Goal: Task Accomplishment & Management: Manage account settings

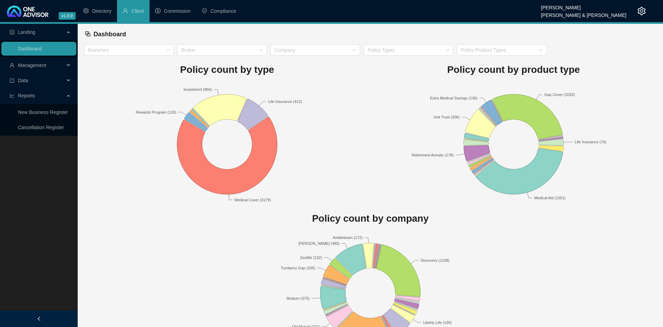
click at [27, 67] on span "Management" at bounding box center [32, 66] width 28 height 6
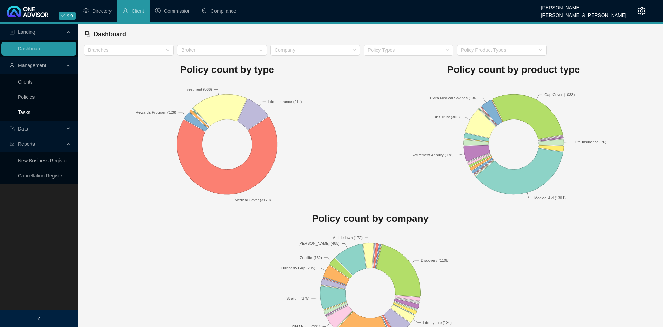
click at [30, 109] on link "Tasks" at bounding box center [24, 112] width 12 height 6
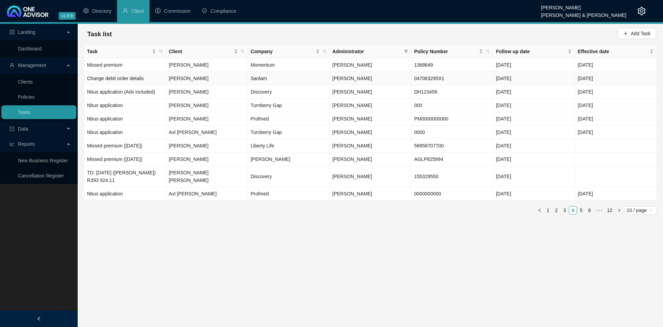
click at [291, 81] on td "Sanlam" at bounding box center [289, 78] width 82 height 13
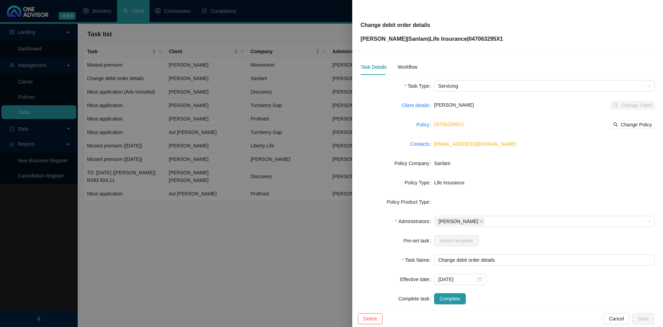
click at [222, 227] on div at bounding box center [331, 163] width 663 height 327
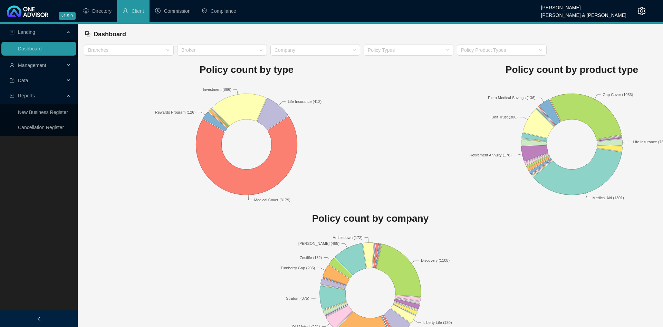
click at [43, 65] on span "Management" at bounding box center [32, 66] width 28 height 6
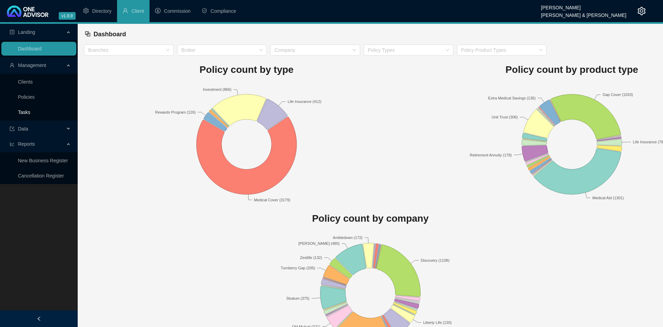
click at [30, 114] on link "Tasks" at bounding box center [24, 112] width 12 height 6
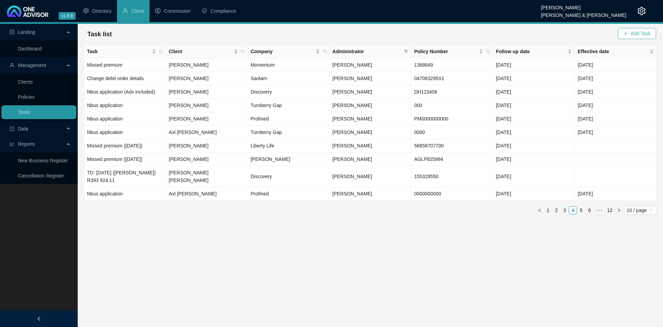
click at [644, 31] on span "Add Task" at bounding box center [641, 34] width 20 height 8
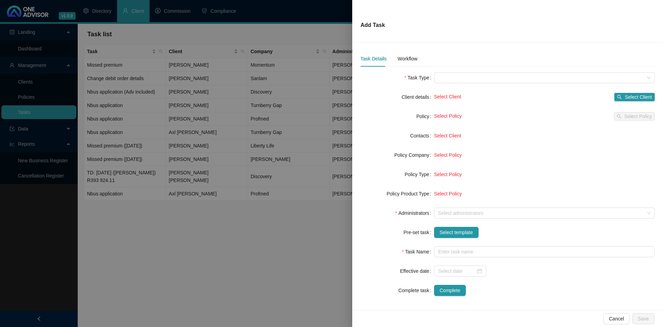
click at [221, 178] on div at bounding box center [331, 163] width 663 height 327
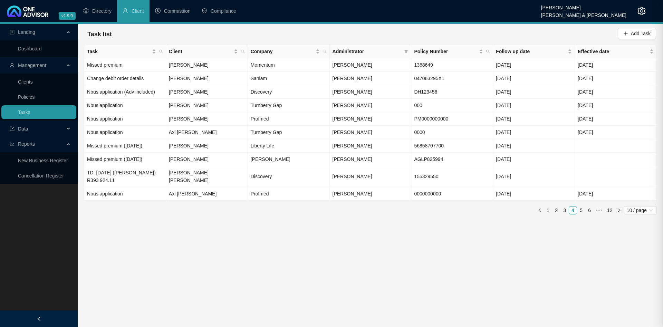
click at [207, 89] on td "[PERSON_NAME]" at bounding box center [207, 91] width 82 height 13
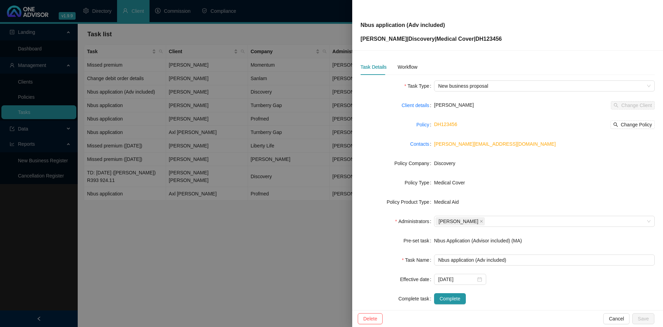
click at [199, 82] on div at bounding box center [331, 163] width 663 height 327
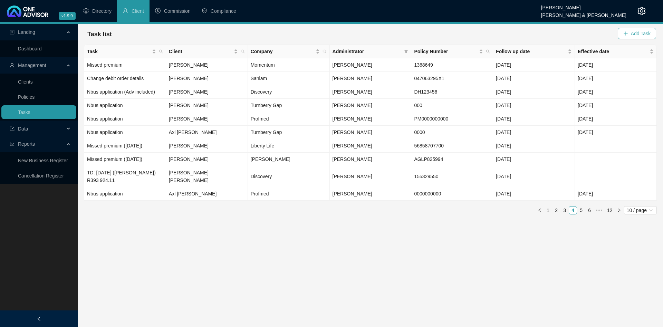
click at [638, 29] on button "Add Task" at bounding box center [637, 33] width 38 height 11
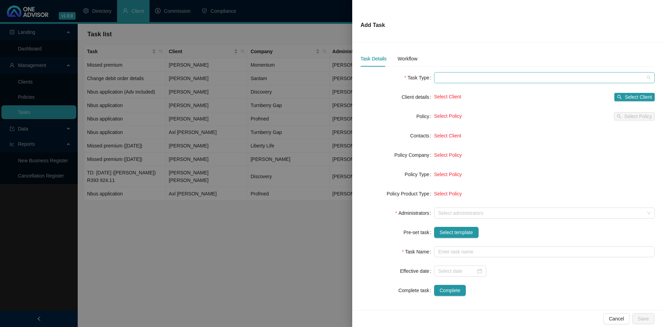
click at [449, 80] on span at bounding box center [544, 78] width 212 height 10
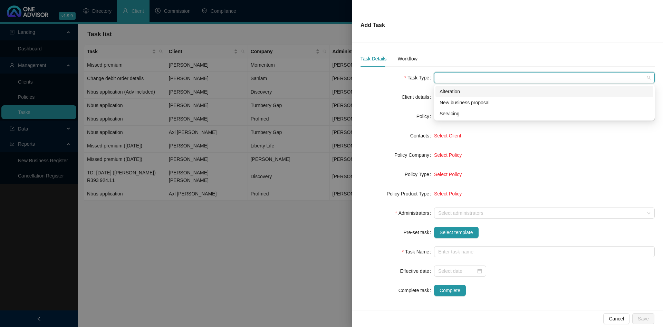
click at [457, 89] on div "Alteration" at bounding box center [545, 92] width 210 height 8
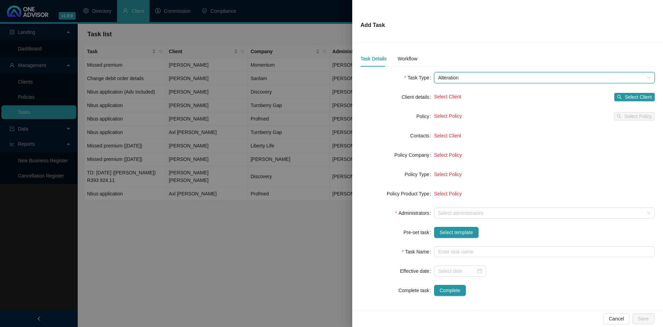
click at [379, 78] on div "Task Type" at bounding box center [398, 77] width 74 height 11
click at [477, 213] on div at bounding box center [540, 213] width 211 height 5
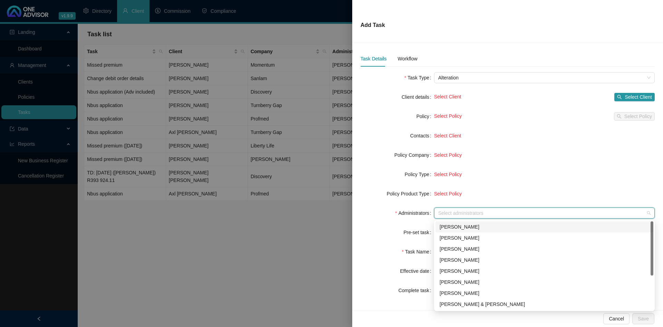
click at [472, 224] on div "[PERSON_NAME]" at bounding box center [545, 227] width 210 height 8
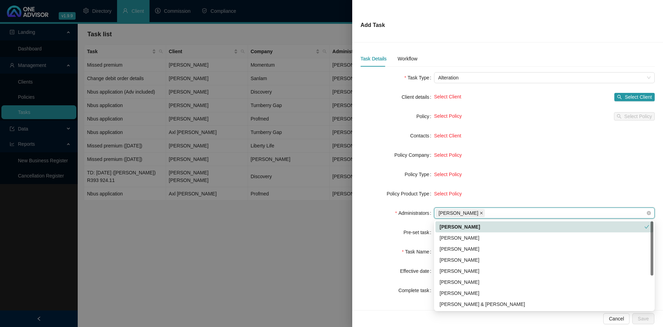
click at [480, 213] on icon "close" at bounding box center [481, 212] width 3 height 3
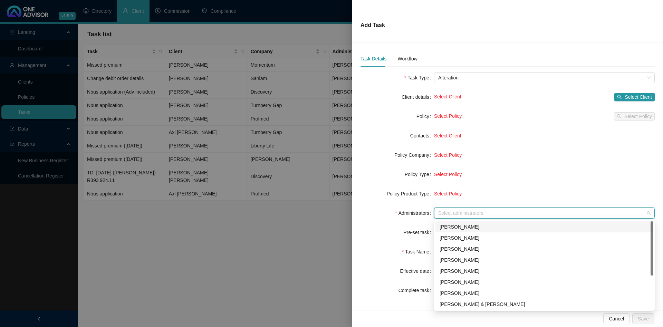
click at [473, 213] on div at bounding box center [540, 213] width 211 height 5
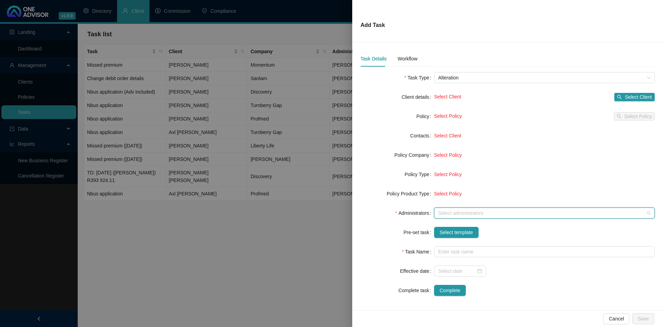
click at [482, 213] on div at bounding box center [540, 213] width 211 height 5
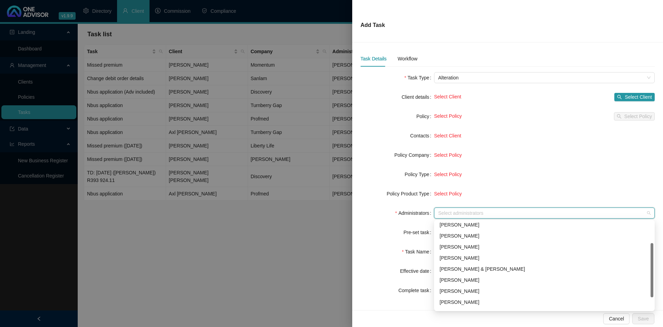
scroll to position [55, 0]
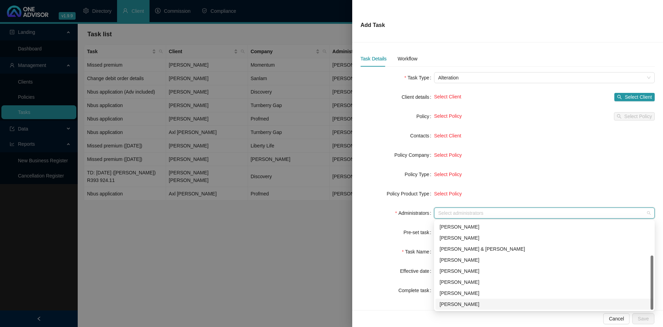
click at [472, 301] on div "[PERSON_NAME]" at bounding box center [545, 304] width 210 height 8
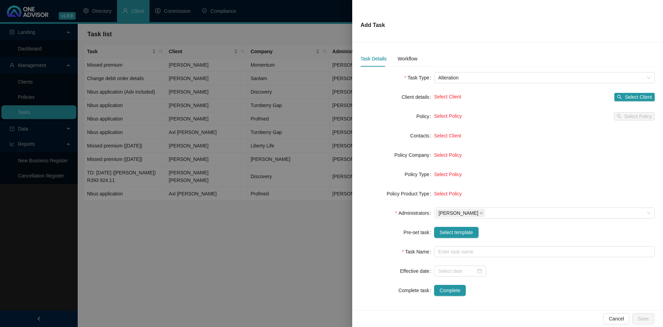
click at [381, 157] on div "Policy Company" at bounding box center [398, 155] width 74 height 11
click at [467, 250] on input "text" at bounding box center [544, 251] width 221 height 11
type input "testing prod deployment"
click at [643, 318] on span "Save" at bounding box center [643, 319] width 11 height 8
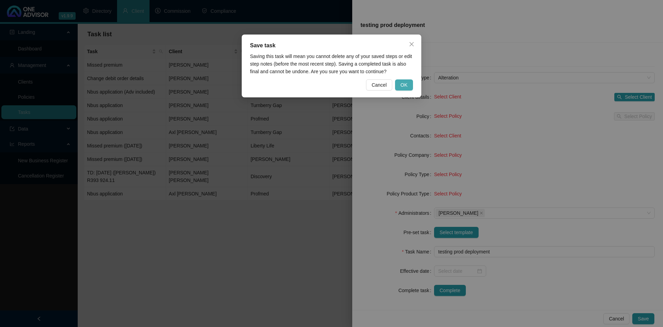
click at [405, 86] on span "OK" at bounding box center [404, 85] width 7 height 8
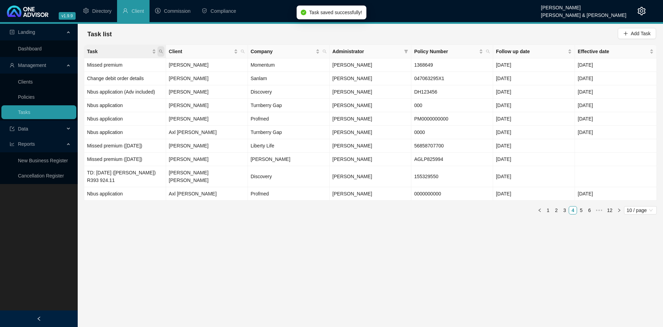
click at [161, 49] on span "Task" at bounding box center [160, 51] width 7 height 10
click at [143, 66] on input "text" at bounding box center [129, 66] width 65 height 11
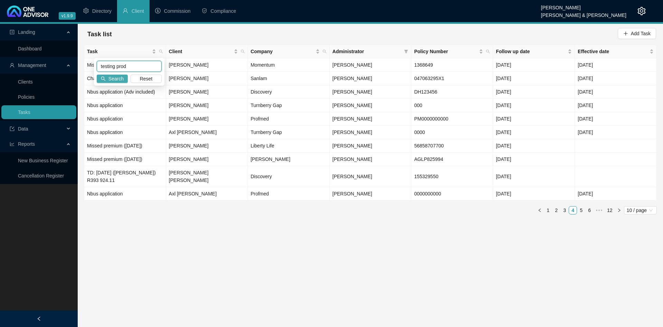
type input "testing prod"
click at [121, 79] on span "Search" at bounding box center [115, 79] width 15 height 8
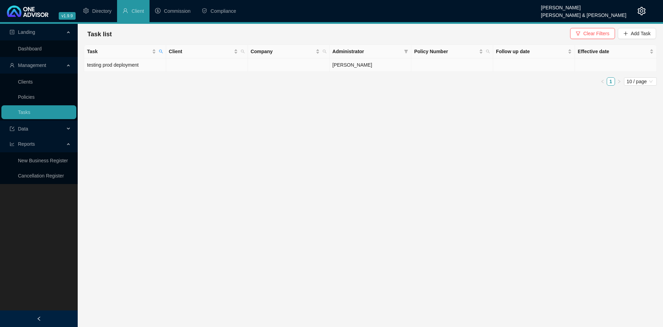
click at [152, 65] on td "testing prod deployment" at bounding box center [125, 64] width 82 height 13
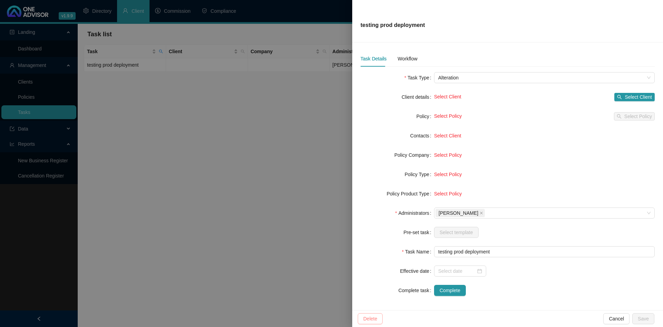
click at [375, 317] on span "Delete" at bounding box center [370, 319] width 14 height 8
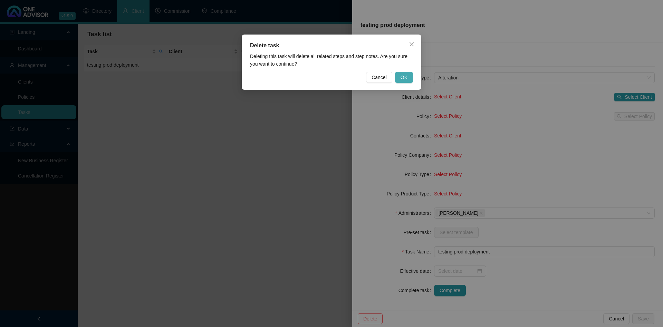
click at [399, 73] on button "OK" at bounding box center [404, 77] width 18 height 11
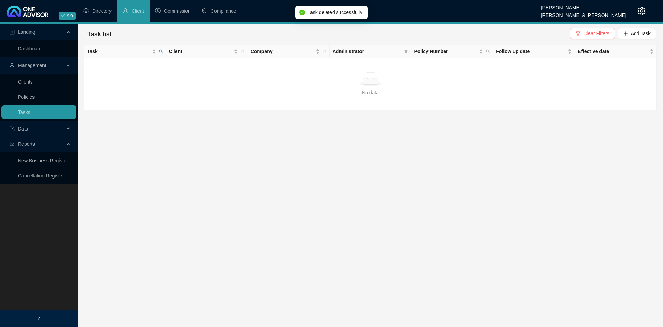
click at [396, 174] on main "Landing Dashboard Management Clients Policies Tasks Data Reports New Business R…" at bounding box center [331, 175] width 663 height 303
click at [602, 31] on span "Clear Filters" at bounding box center [596, 34] width 26 height 8
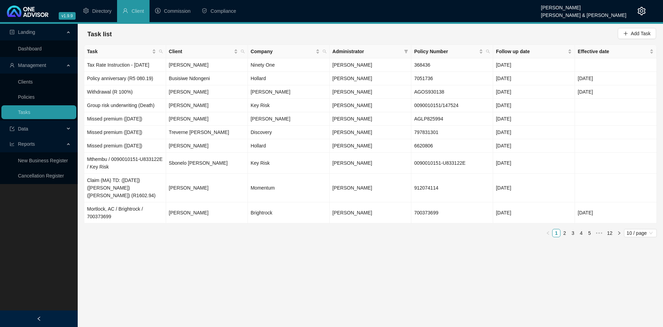
click at [646, 9] on header "v1.9.9 [PERSON_NAME] [PERSON_NAME] & [PERSON_NAME] Directory Client Commission …" at bounding box center [331, 12] width 663 height 24
click at [642, 10] on icon "setting" at bounding box center [642, 11] width 8 height 8
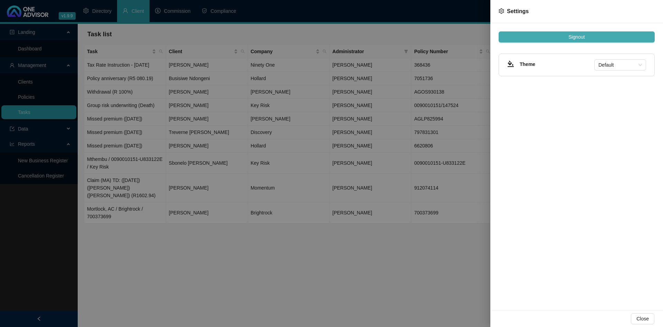
click at [597, 38] on button "Signout" at bounding box center [577, 36] width 156 height 11
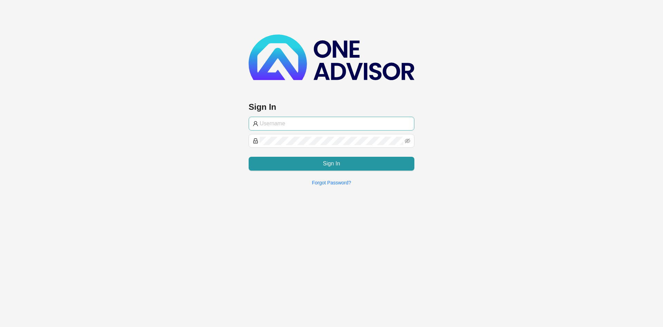
click at [343, 119] on input "text" at bounding box center [335, 123] width 151 height 8
click at [301, 121] on input "text" at bounding box center [335, 123] width 151 height 8
click at [609, 31] on div "Sign In Sign In Forgot Password?" at bounding box center [331, 95] width 663 height 191
click at [287, 123] on input "text" at bounding box center [335, 123] width 151 height 8
paste input "BryceProfile"
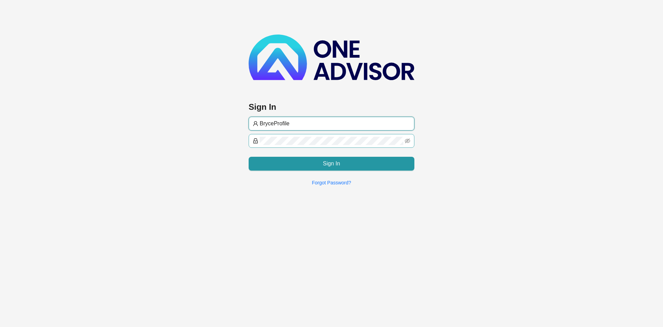
type input "BryceProfile"
click at [194, 150] on div "Sign In BryceProfile Sign In Forgot Password?" at bounding box center [331, 95] width 663 height 191
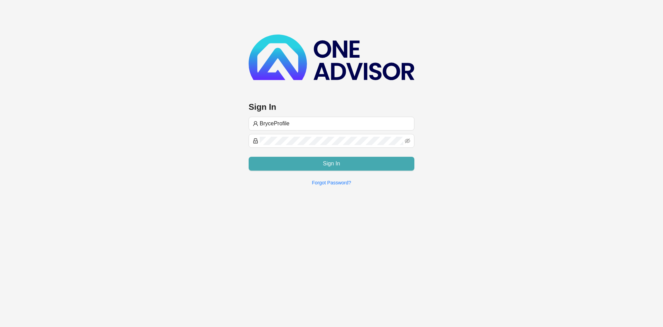
click at [310, 158] on button "Sign In" at bounding box center [332, 164] width 166 height 14
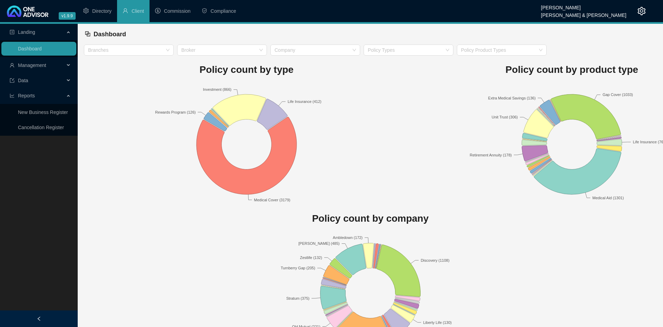
click at [46, 67] on span "Management" at bounding box center [32, 66] width 28 height 6
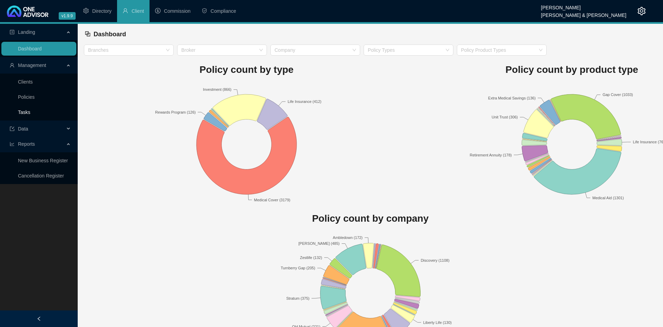
click at [28, 112] on link "Tasks" at bounding box center [24, 112] width 12 height 6
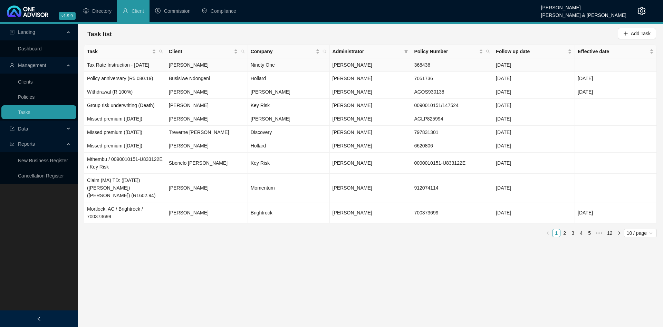
click at [154, 66] on td "Tax Rate Instruction - [DATE]" at bounding box center [125, 64] width 82 height 13
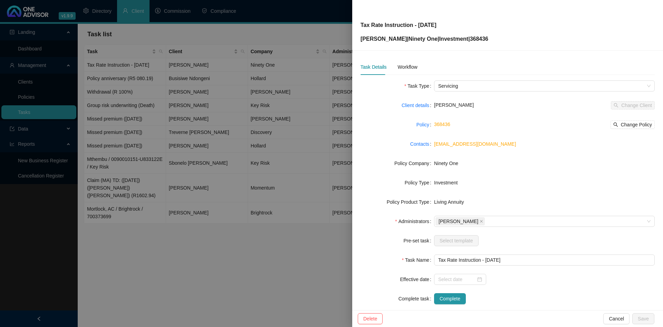
click at [208, 93] on div at bounding box center [331, 163] width 663 height 327
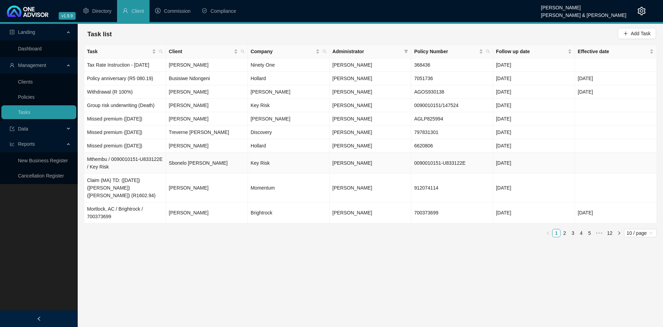
click at [140, 161] on td "Mthembu / 0090010151-U833122E / Key Risk" at bounding box center [125, 163] width 82 height 21
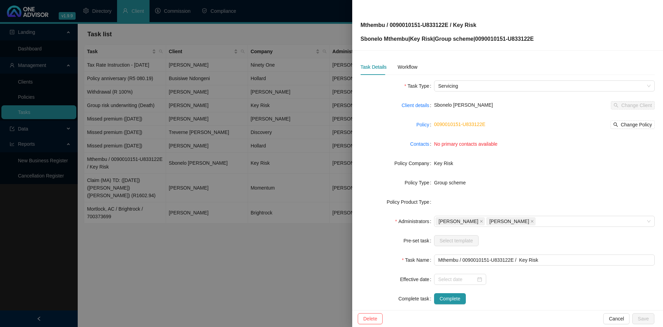
click at [179, 107] on div at bounding box center [331, 163] width 663 height 327
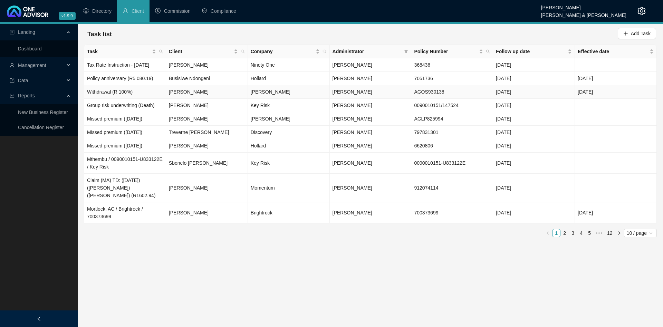
click at [212, 98] on td "Robyn Anne Gilson" at bounding box center [207, 91] width 82 height 13
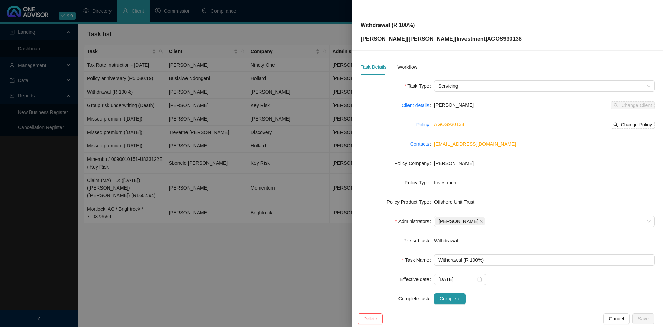
click at [158, 73] on div at bounding box center [331, 163] width 663 height 327
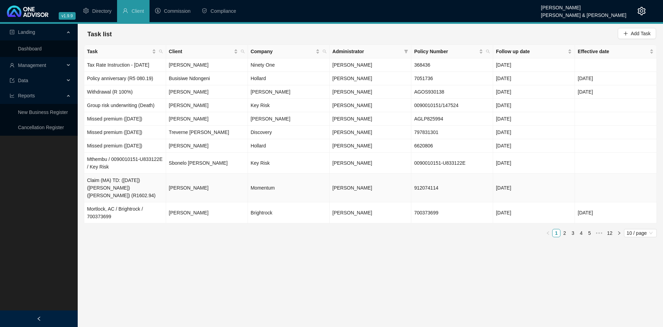
click at [301, 184] on td "Momentum" at bounding box center [289, 188] width 82 height 29
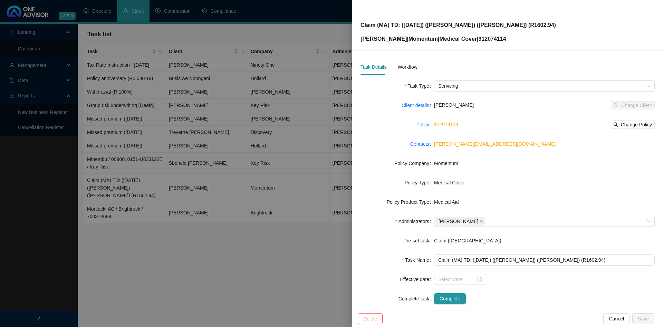
click at [192, 105] on div at bounding box center [331, 163] width 663 height 327
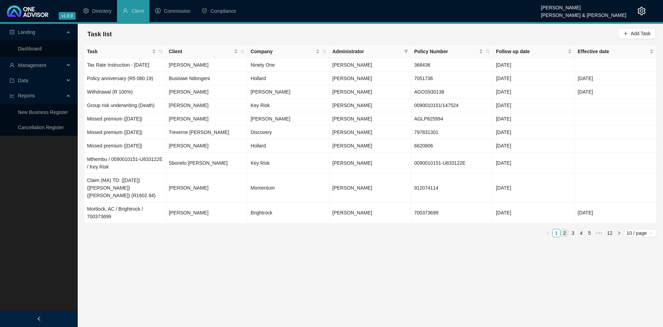
click at [567, 229] on link "2" at bounding box center [565, 233] width 8 height 8
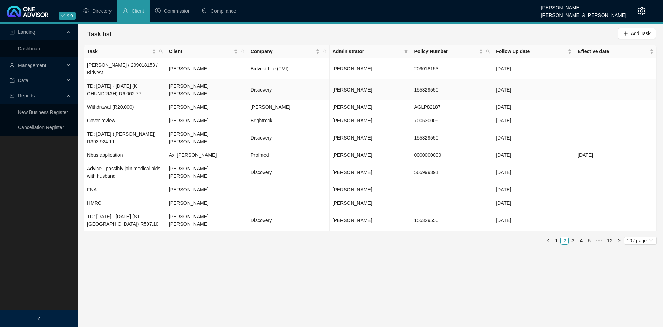
click at [236, 86] on td "[PERSON_NAME] [PERSON_NAME]" at bounding box center [207, 89] width 82 height 21
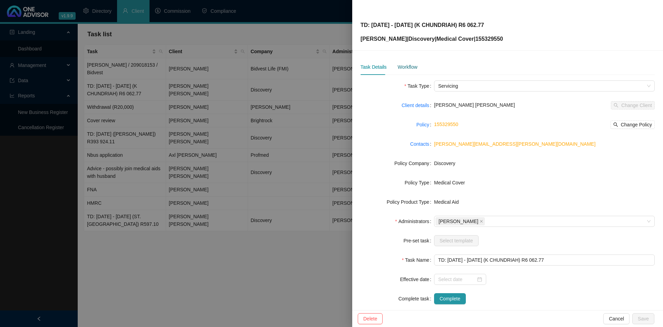
click at [402, 65] on div "Workflow" at bounding box center [407, 67] width 20 height 8
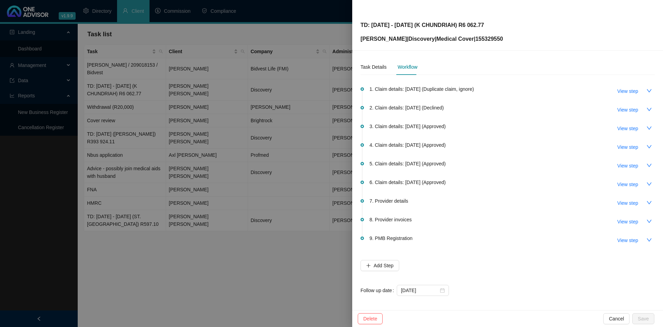
click at [235, 70] on div at bounding box center [331, 163] width 663 height 327
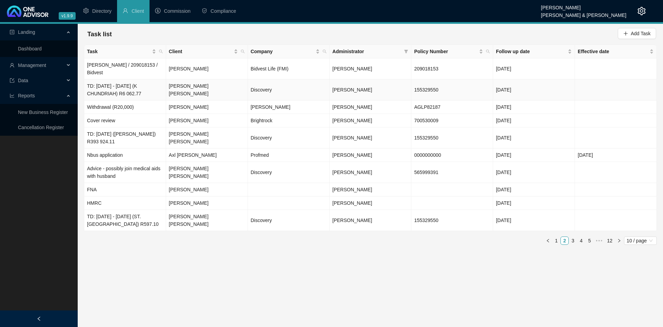
click at [236, 84] on td "[PERSON_NAME] [PERSON_NAME]" at bounding box center [207, 89] width 82 height 21
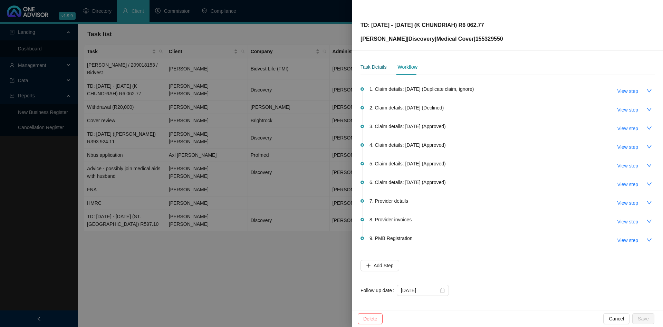
click at [382, 67] on div "Task Details" at bounding box center [374, 67] width 26 height 8
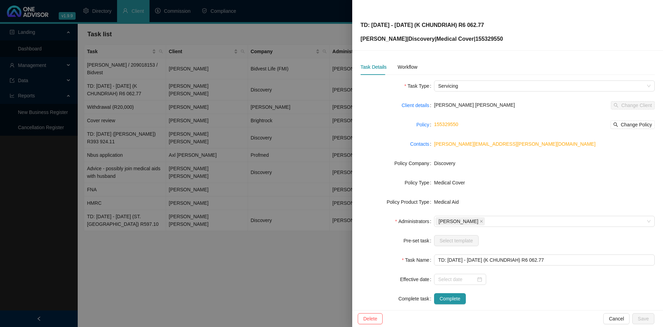
click at [211, 86] on div at bounding box center [331, 163] width 663 height 327
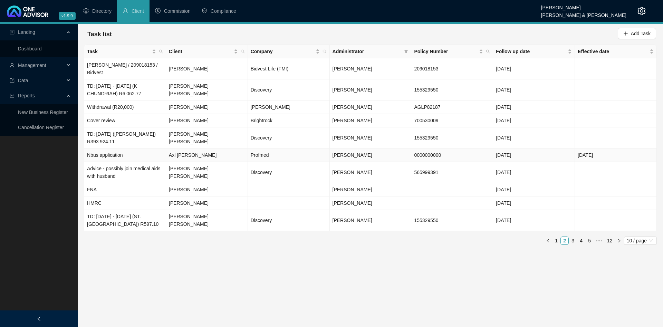
click at [285, 152] on td "Profmed" at bounding box center [289, 154] width 82 height 13
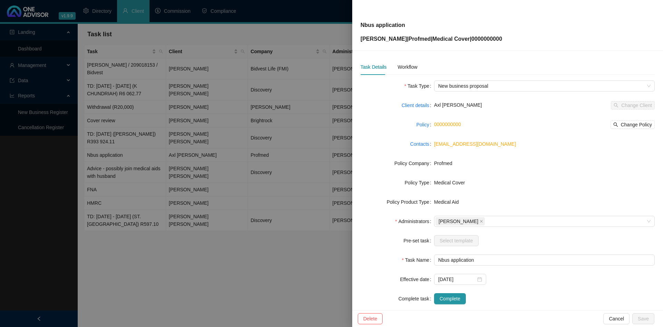
click at [244, 117] on div at bounding box center [331, 163] width 663 height 327
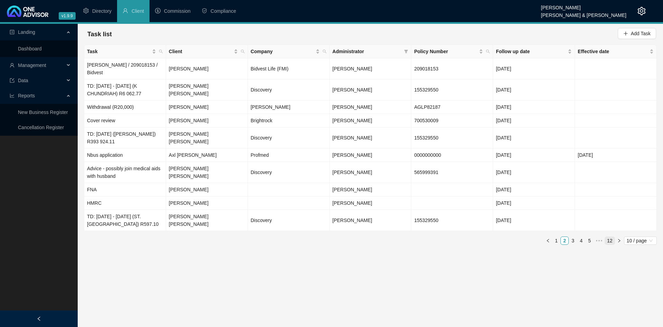
click at [607, 237] on link "12" at bounding box center [610, 241] width 10 height 8
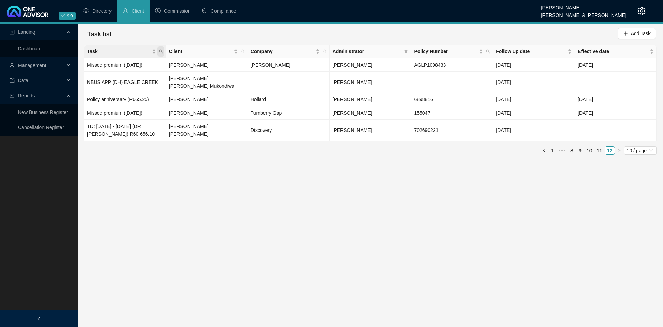
click at [161, 53] on icon "search" at bounding box center [161, 51] width 4 height 4
click at [137, 66] on input "text" at bounding box center [129, 66] width 65 height 11
type input "dev"
click at [108, 78] on button "Search" at bounding box center [112, 79] width 31 height 8
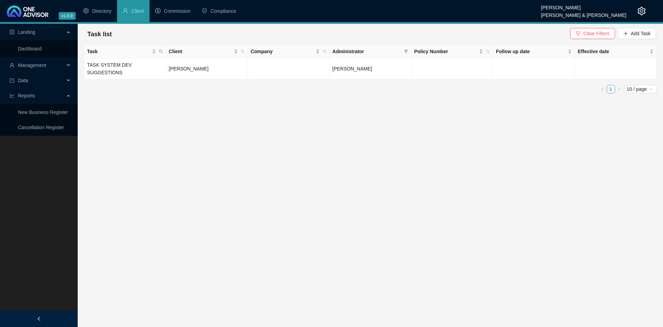
click at [230, 70] on td "Lynda Adams" at bounding box center [207, 68] width 82 height 21
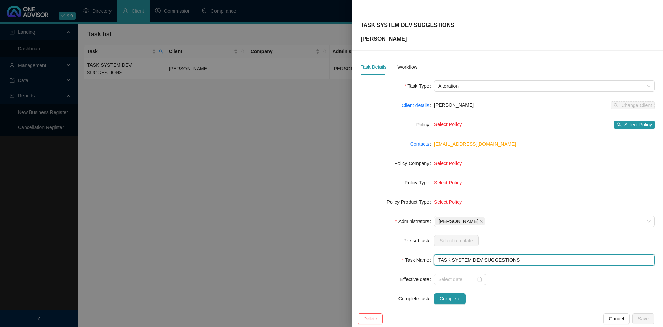
click at [520, 257] on input "TASK SYSTEM DEV SUGGESTIONS" at bounding box center [544, 260] width 221 height 11
type input "TASK SYSTEM DEV SUGGESTION"
click at [649, 318] on button "Save" at bounding box center [643, 318] width 22 height 11
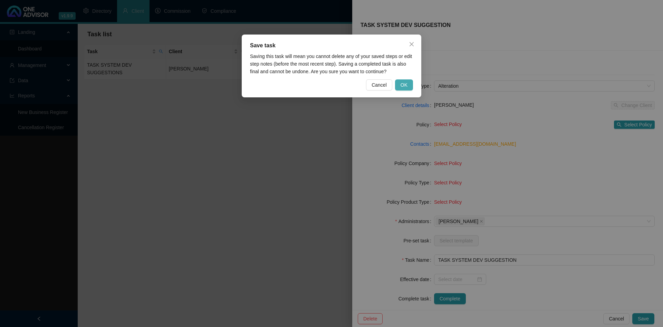
click at [406, 85] on span "OK" at bounding box center [404, 85] width 7 height 8
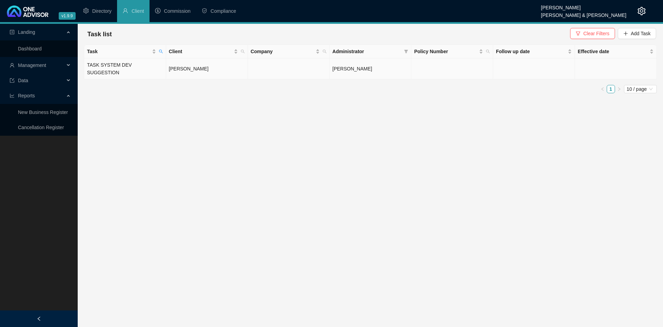
click at [159, 67] on td "TASK SYSTEM DEV SUGGESTION" at bounding box center [125, 68] width 82 height 21
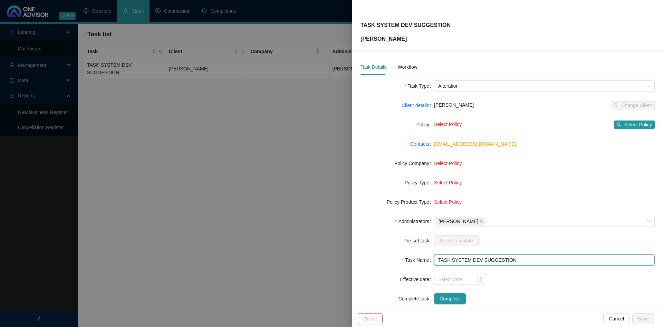
click at [525, 263] on input "TASK SYSTEM DEV SUGGESTION" at bounding box center [544, 260] width 221 height 11
type input "TASK SYSTEM DEV SUGGESTIONS"
click at [653, 316] on button "Save" at bounding box center [643, 318] width 22 height 11
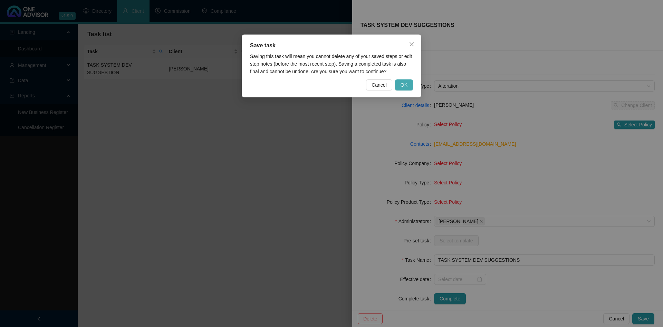
click at [404, 85] on span "OK" at bounding box center [404, 85] width 7 height 8
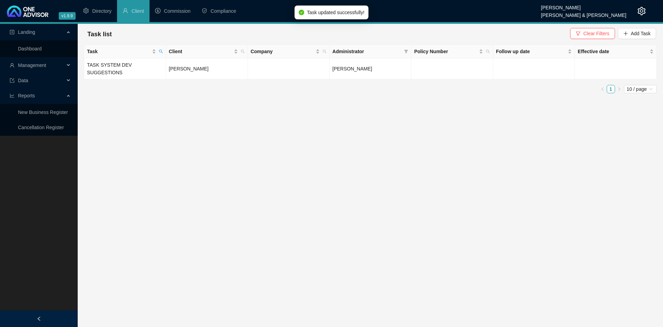
click at [263, 115] on main "Landing Dashboard Management Data Reports New Business Register Cancellation Re…" at bounding box center [331, 175] width 663 height 303
click at [219, 63] on td "Lynda Adams" at bounding box center [207, 68] width 82 height 21
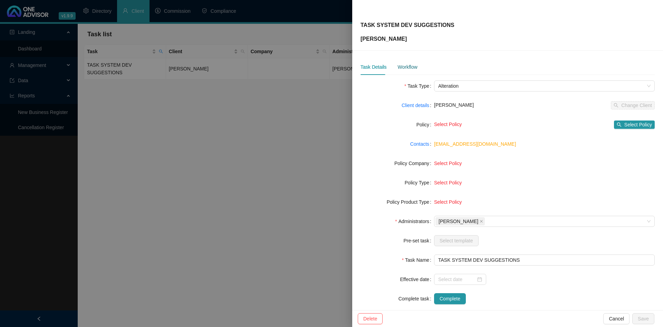
click at [403, 68] on div "Workflow" at bounding box center [407, 67] width 20 height 8
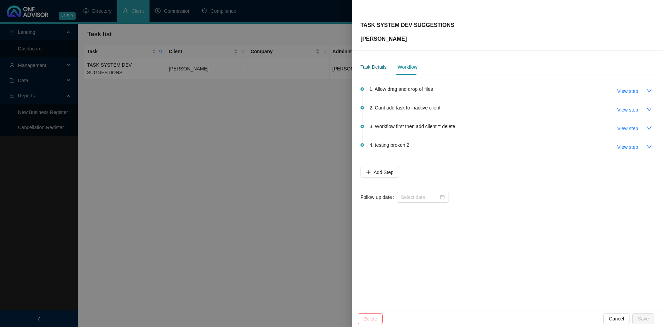
click at [374, 68] on div "Task Details" at bounding box center [374, 67] width 26 height 8
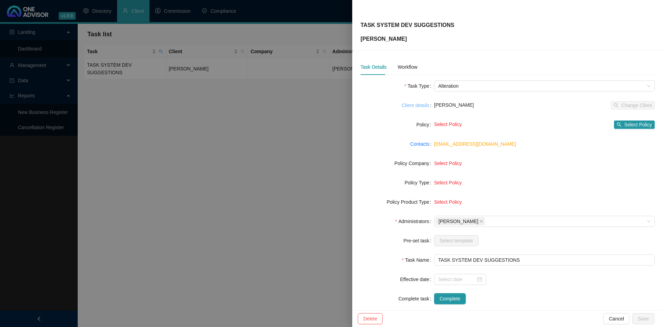
click at [419, 106] on link "Client details" at bounding box center [416, 106] width 28 height 8
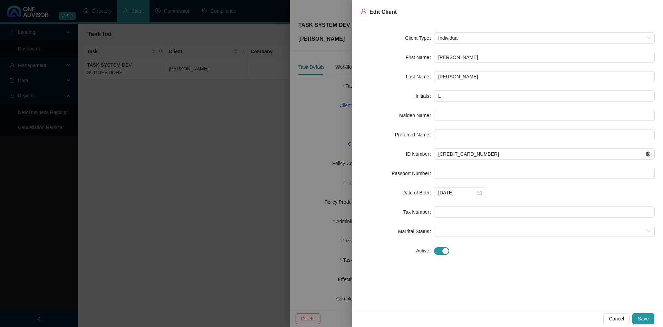
click at [303, 85] on div at bounding box center [331, 163] width 663 height 327
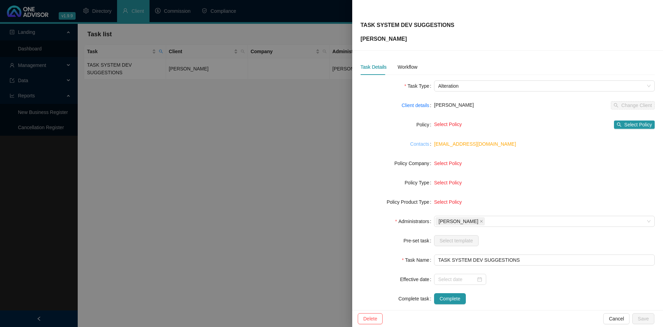
click at [425, 143] on link "Contacts" at bounding box center [419, 144] width 19 height 8
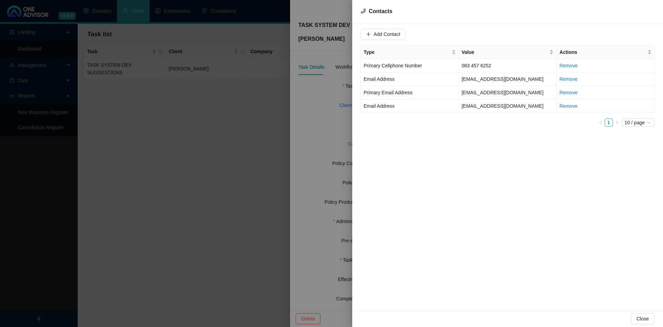
click at [247, 99] on div at bounding box center [331, 163] width 663 height 327
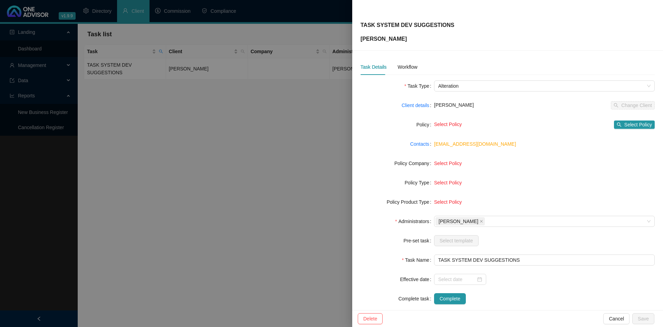
click at [402, 166] on label "Policy Company" at bounding box center [414, 163] width 40 height 11
click at [422, 144] on link "Contacts" at bounding box center [419, 144] width 19 height 8
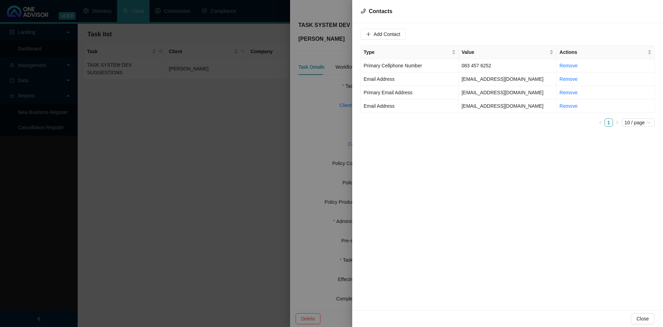
click at [246, 120] on div at bounding box center [331, 163] width 663 height 327
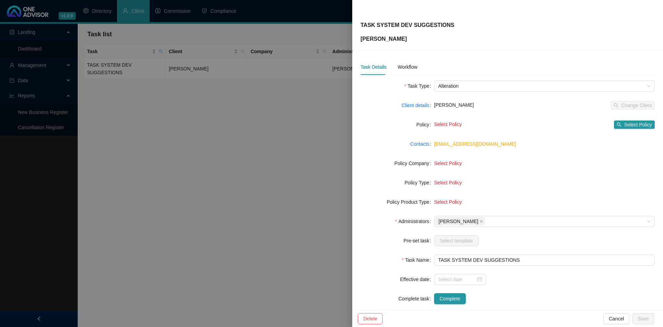
click at [192, 152] on div at bounding box center [331, 163] width 663 height 327
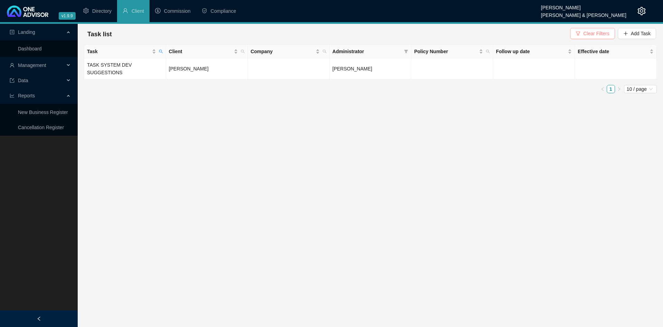
click at [596, 30] on span "Clear Filters" at bounding box center [596, 34] width 26 height 8
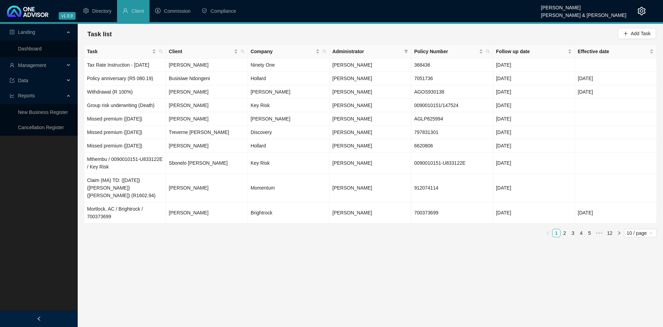
click at [34, 71] on span "Management" at bounding box center [37, 65] width 55 height 14
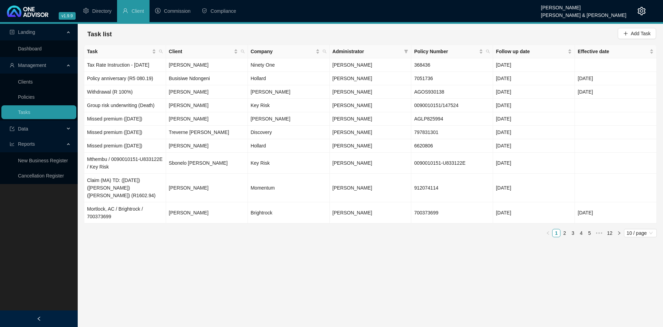
click at [210, 256] on main "Landing Dashboard Management Clients Policies Tasks Data Reports New Business R…" at bounding box center [331, 175] width 663 height 303
click at [640, 34] on span "Add Task" at bounding box center [641, 34] width 20 height 8
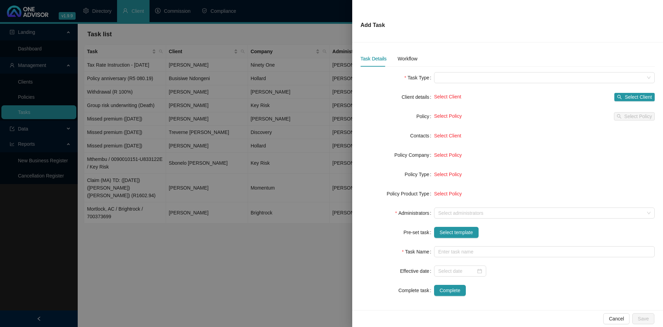
click at [184, 71] on div at bounding box center [331, 163] width 663 height 327
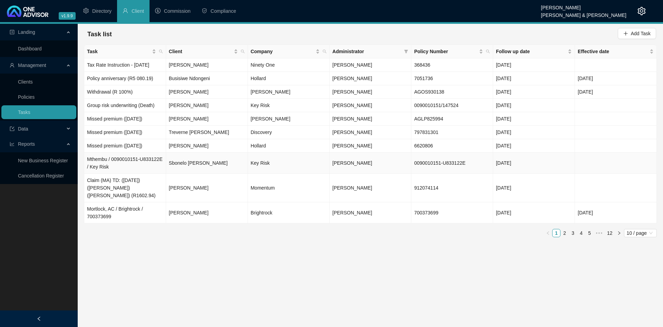
click at [217, 165] on td "Sbonelo [PERSON_NAME]" at bounding box center [207, 163] width 82 height 21
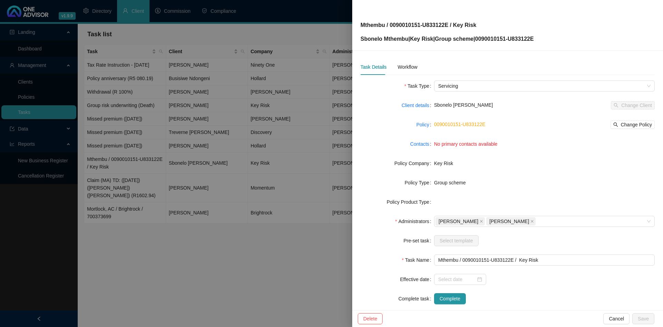
click at [219, 176] on div at bounding box center [331, 163] width 663 height 327
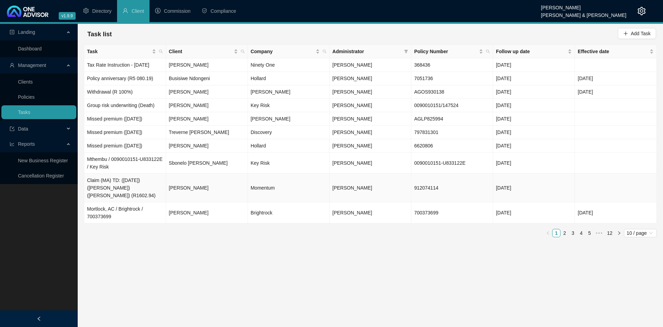
click at [218, 179] on td "[PERSON_NAME]" at bounding box center [207, 188] width 82 height 29
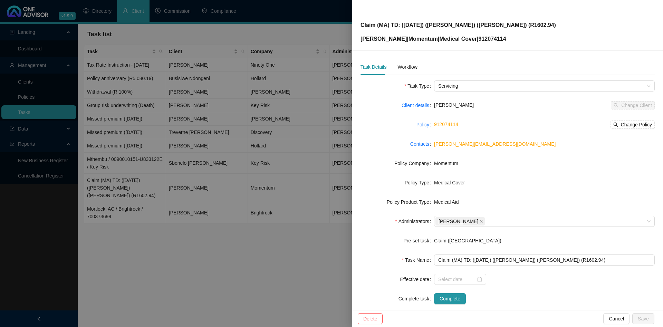
click at [244, 191] on div at bounding box center [331, 163] width 663 height 327
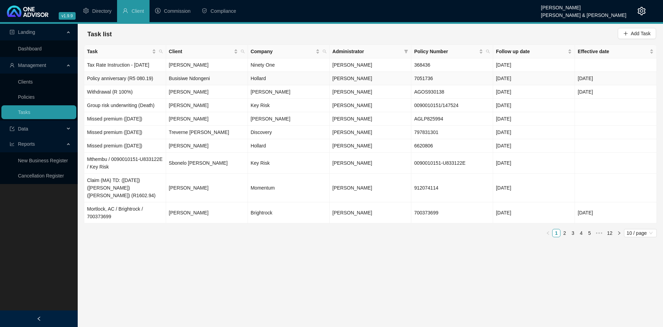
click at [262, 77] on td "Hollard" at bounding box center [289, 78] width 82 height 13
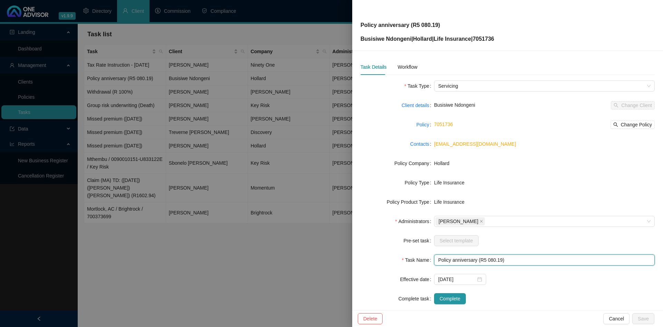
click at [560, 258] on input "Policy anniversary (R5 080.19)" at bounding box center [544, 260] width 221 height 11
click at [205, 161] on div at bounding box center [331, 163] width 663 height 327
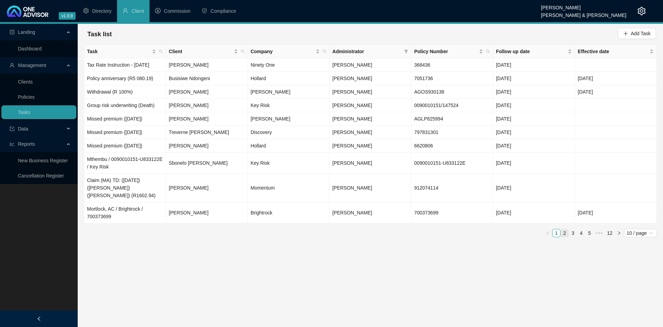
click at [565, 229] on link "2" at bounding box center [565, 233] width 8 height 8
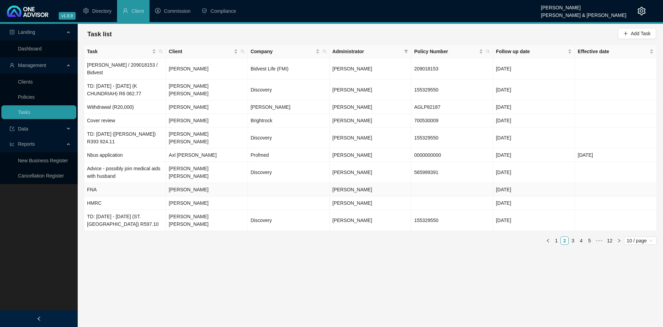
click at [310, 185] on td at bounding box center [289, 189] width 82 height 13
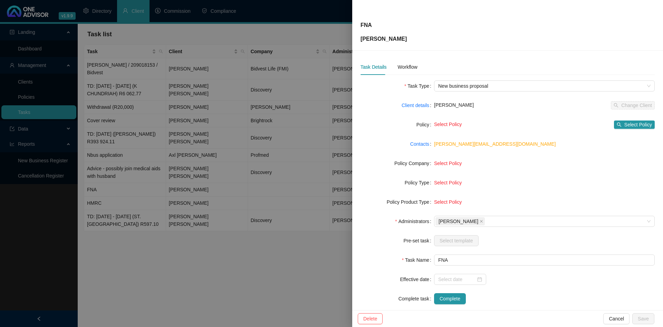
click at [250, 251] on div at bounding box center [331, 163] width 663 height 327
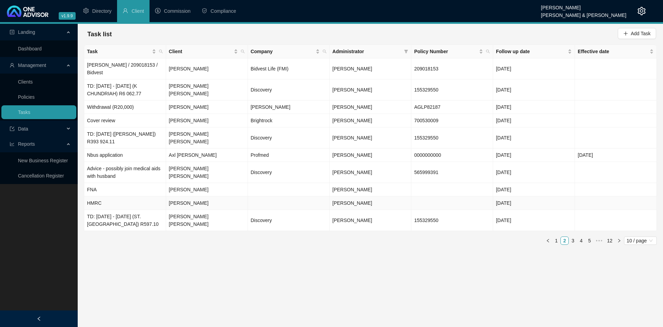
click at [217, 196] on td "Kim Woodburn" at bounding box center [207, 202] width 82 height 13
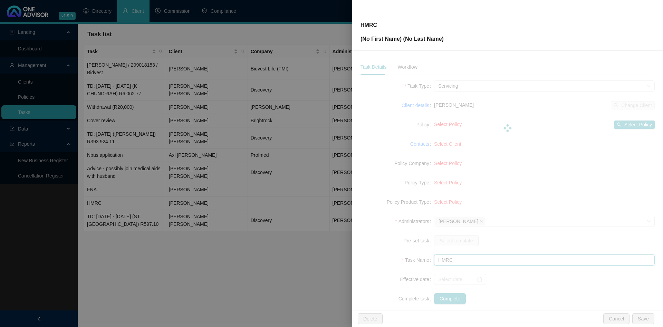
click at [537, 260] on input "HMRC" at bounding box center [544, 260] width 221 height 11
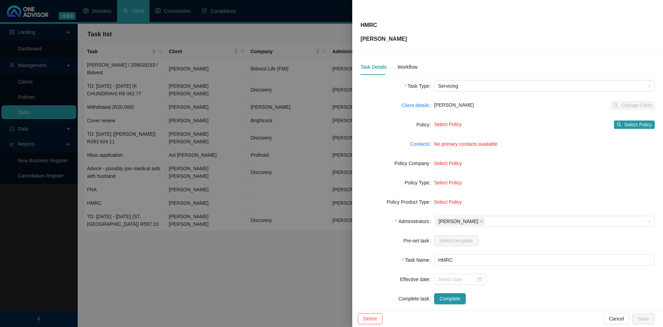
click at [230, 182] on div at bounding box center [331, 163] width 663 height 327
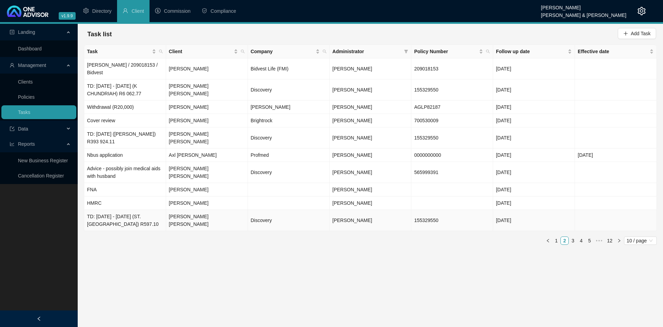
click at [218, 210] on td "[PERSON_NAME] [PERSON_NAME]" at bounding box center [207, 220] width 82 height 21
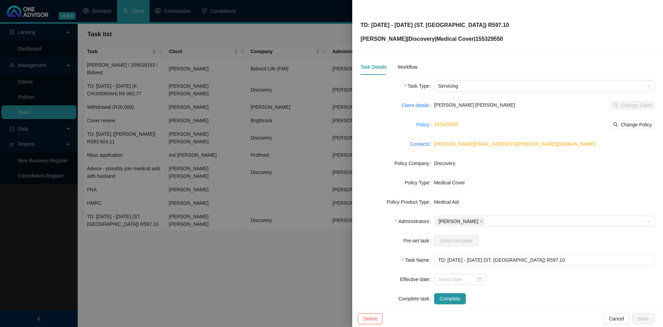
click at [230, 193] on div at bounding box center [331, 163] width 663 height 327
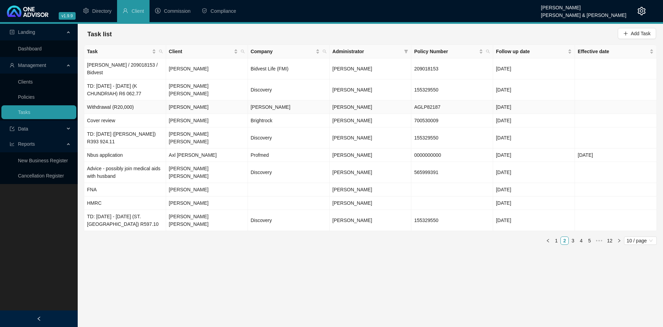
click at [214, 102] on td "Catherine Merle Kleinhans" at bounding box center [207, 106] width 82 height 13
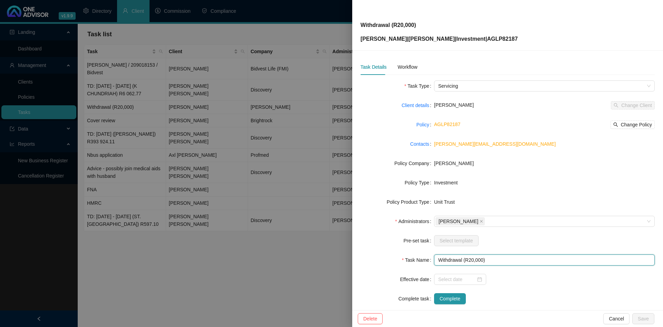
click at [566, 261] on input "Withdrawal (R20,000)" at bounding box center [544, 260] width 221 height 11
click at [186, 130] on div at bounding box center [331, 163] width 663 height 327
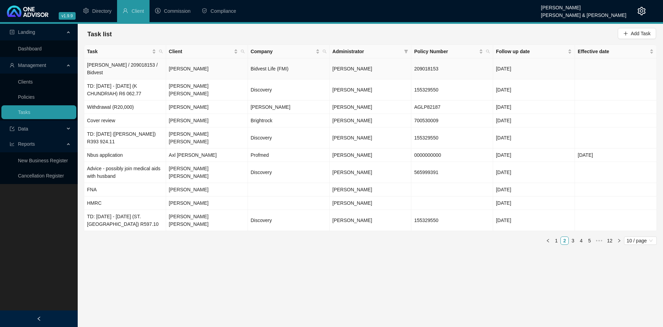
click at [163, 64] on td "Bormann / 209018153 / Bidvest" at bounding box center [125, 68] width 82 height 21
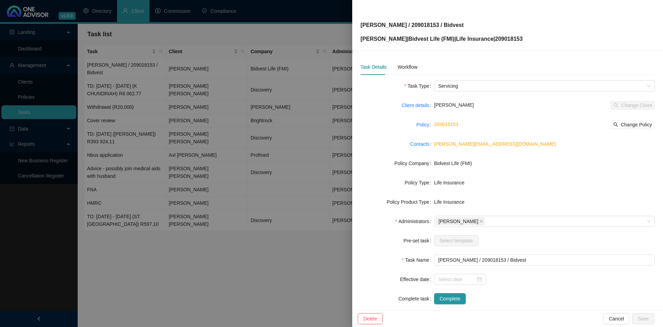
click at [191, 101] on div at bounding box center [331, 163] width 663 height 327
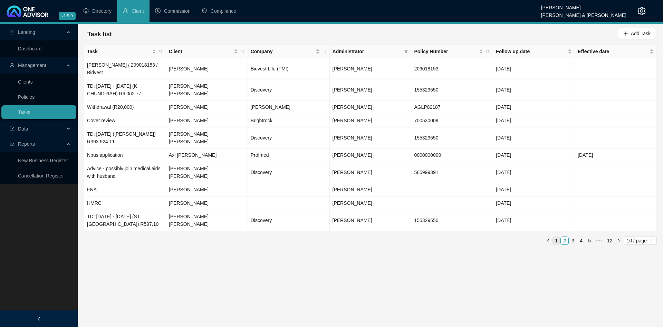
click at [555, 237] on link "1" at bounding box center [557, 241] width 8 height 8
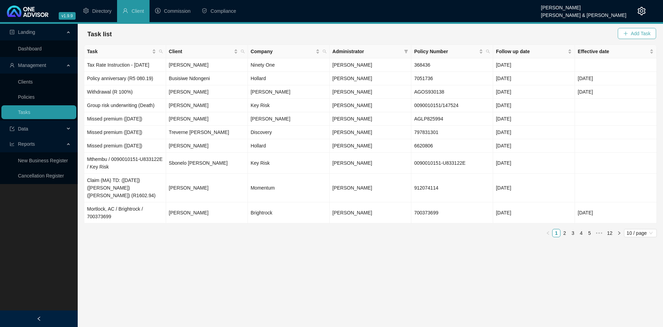
click at [635, 32] on span "Add Task" at bounding box center [641, 34] width 20 height 8
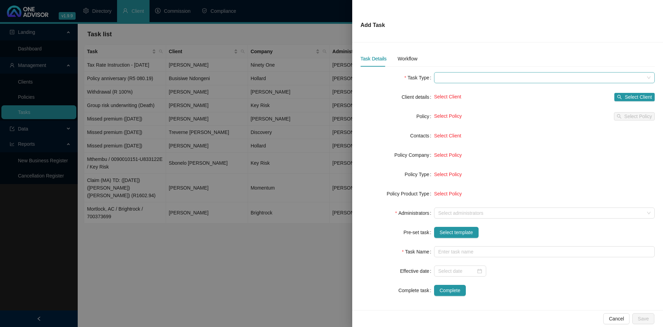
click at [476, 77] on span at bounding box center [544, 78] width 212 height 10
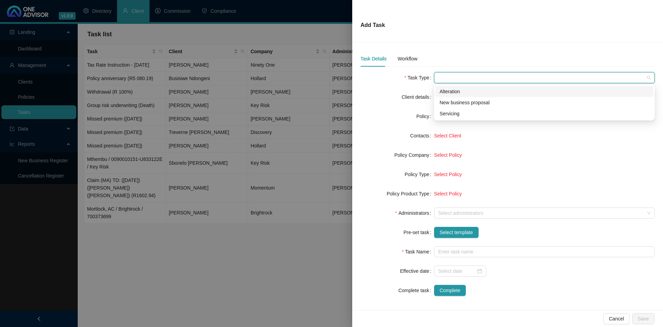
click at [464, 91] on div "Alteration" at bounding box center [545, 92] width 210 height 8
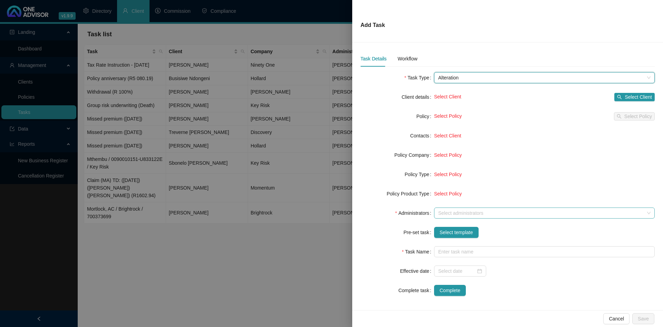
click at [465, 211] on div at bounding box center [540, 213] width 211 height 5
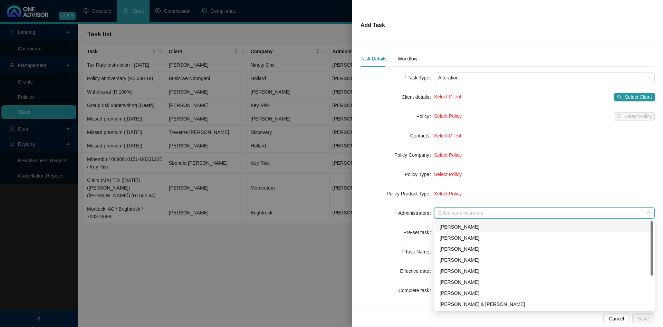
scroll to position [55, 0]
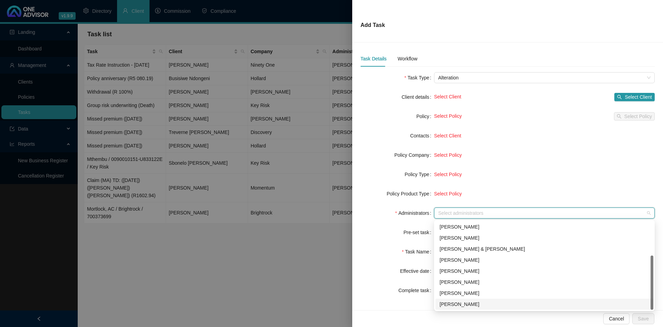
click at [468, 305] on div "[PERSON_NAME]" at bounding box center [545, 304] width 210 height 8
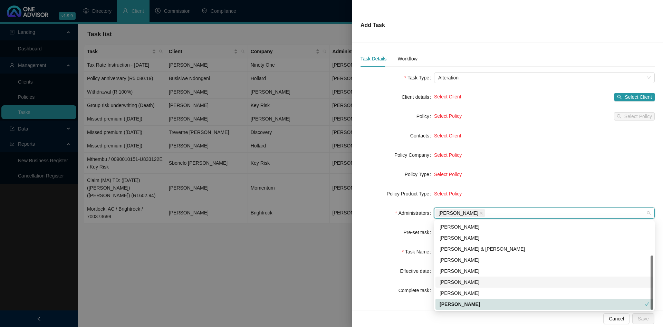
click at [393, 247] on div "Task Name" at bounding box center [398, 251] width 74 height 11
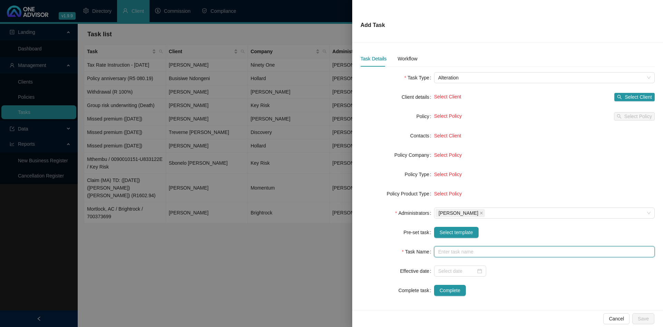
click at [476, 256] on input "text" at bounding box center [544, 251] width 221 height 11
type input "testing prod 2"
click at [640, 317] on span "Save" at bounding box center [643, 319] width 11 height 8
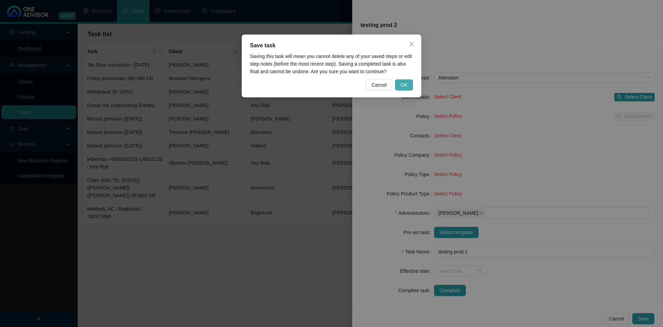
click at [408, 84] on button "OK" at bounding box center [404, 84] width 18 height 11
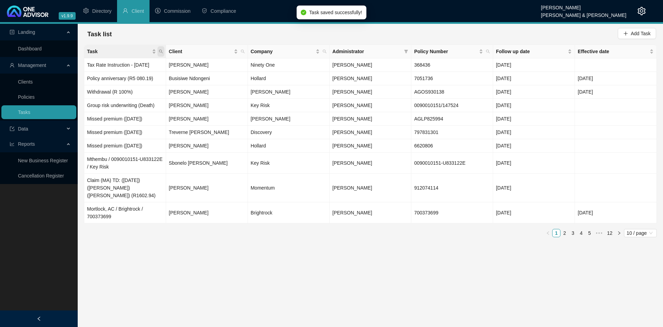
click at [160, 52] on icon "search" at bounding box center [161, 51] width 4 height 4
click at [145, 67] on input "text" at bounding box center [129, 66] width 65 height 11
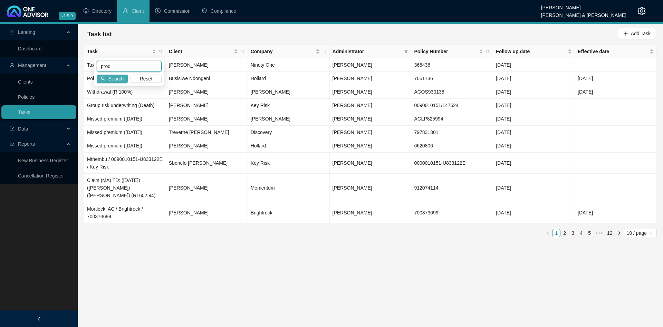
type input "prod"
click at [118, 79] on span "Search" at bounding box center [115, 79] width 15 height 8
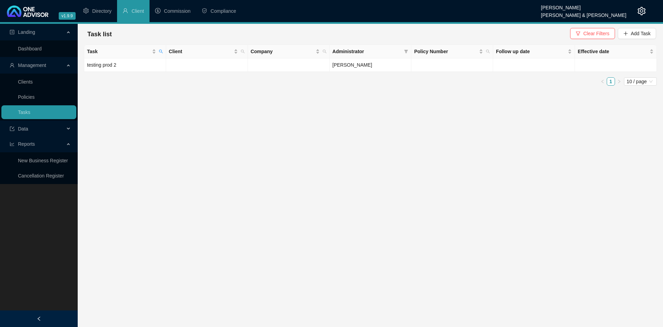
click at [135, 67] on td "testing prod 2" at bounding box center [125, 64] width 82 height 13
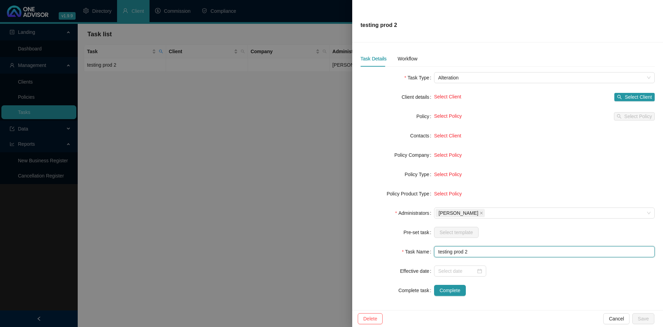
click at [509, 251] on input "testing prod 2" at bounding box center [544, 251] width 221 height 11
type input "testing prod 21"
click at [639, 319] on span "Save" at bounding box center [643, 319] width 11 height 8
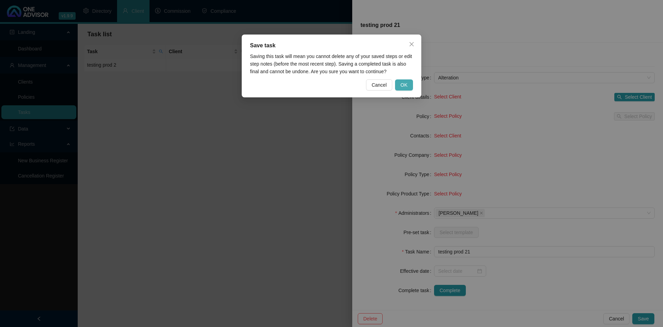
click at [406, 83] on span "OK" at bounding box center [404, 85] width 7 height 8
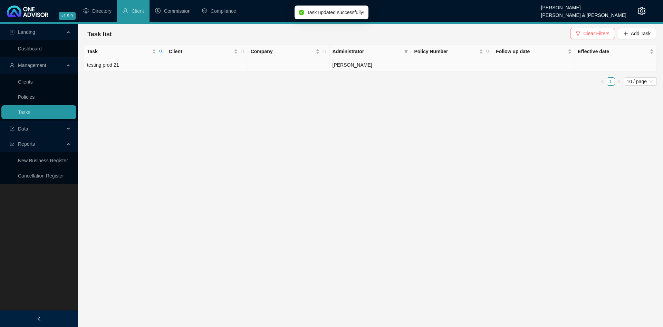
click at [178, 65] on td at bounding box center [207, 64] width 82 height 13
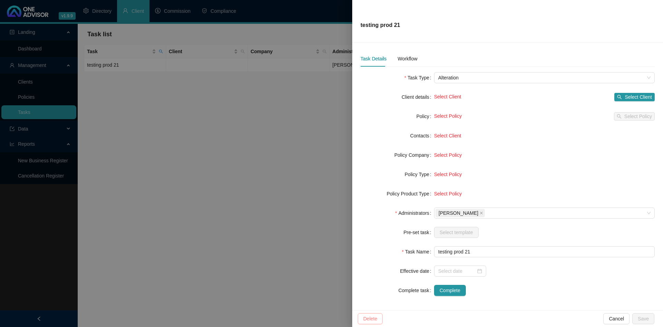
click at [379, 317] on button "Delete" at bounding box center [370, 318] width 25 height 11
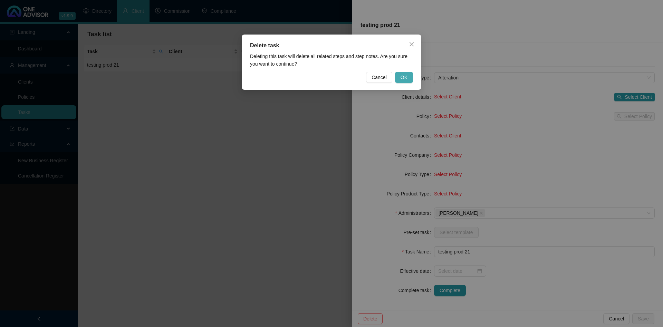
click at [403, 78] on span "OK" at bounding box center [404, 78] width 7 height 8
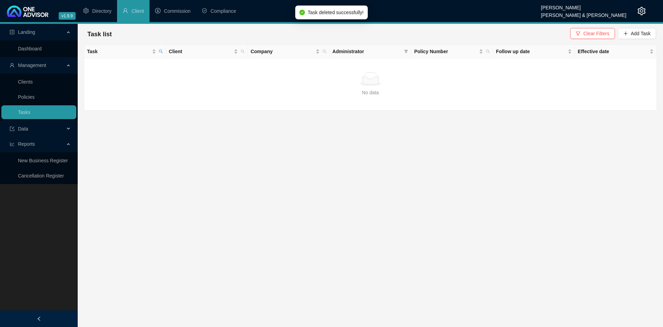
click at [324, 165] on main "Landing Dashboard Management Clients Policies Tasks Data Reports New Business R…" at bounding box center [331, 175] width 663 height 303
click at [161, 50] on icon "search" at bounding box center [161, 52] width 4 height 4
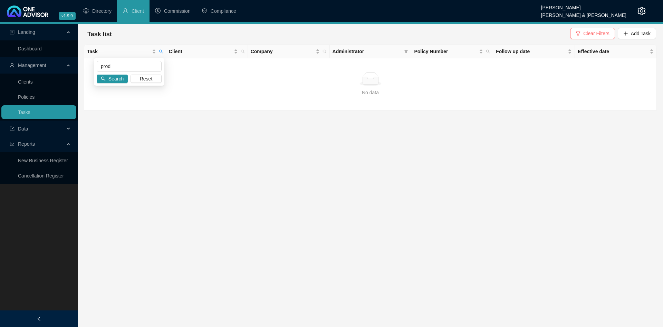
click at [326, 158] on main "Landing Dashboard Management Clients Policies Tasks Data Reports New Business R…" at bounding box center [331, 175] width 663 height 303
click at [594, 33] on span "Clear Filters" at bounding box center [596, 34] width 26 height 8
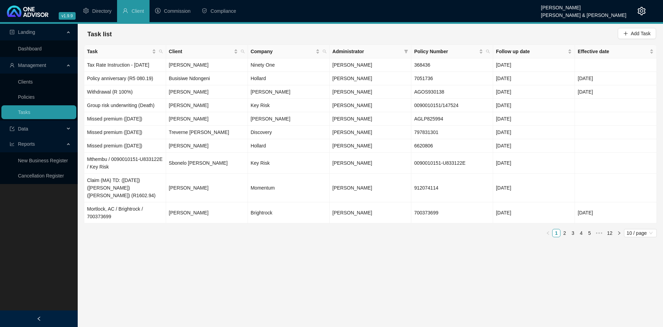
click at [331, 244] on main "Landing Dashboard Management Clients Policies Tasks Data Reports New Business R…" at bounding box center [331, 175] width 663 height 303
click at [643, 11] on icon "setting" at bounding box center [641, 11] width 8 height 8
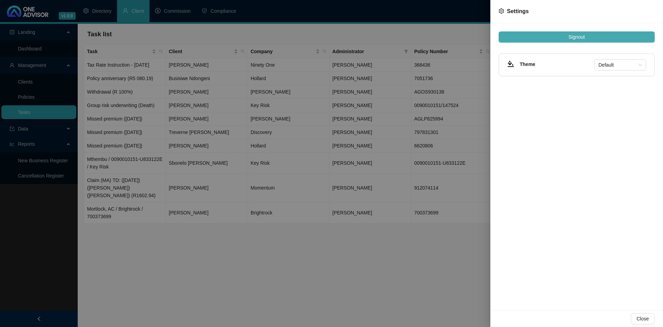
click at [576, 33] on span "Signout" at bounding box center [576, 37] width 16 height 8
